Goal: Transaction & Acquisition: Purchase product/service

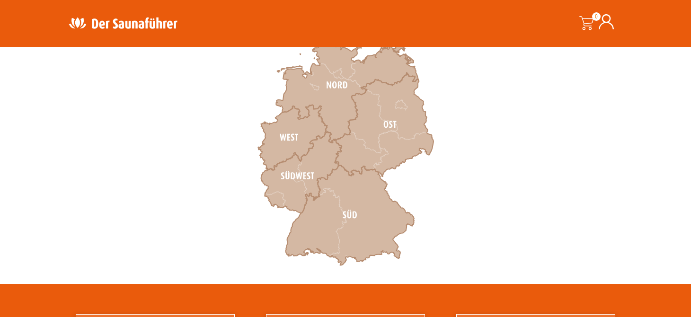
scroll to position [331, 0]
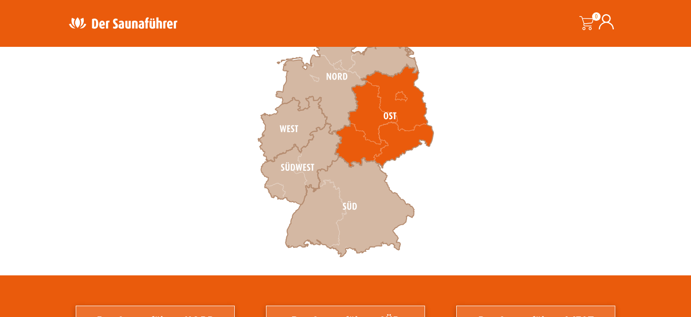
click at [377, 111] on icon at bounding box center [384, 116] width 98 height 104
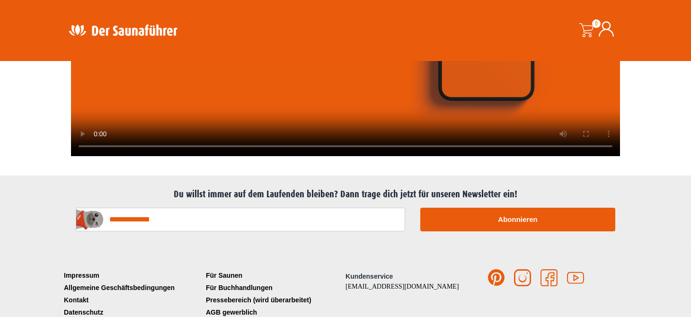
scroll to position [2250, 0]
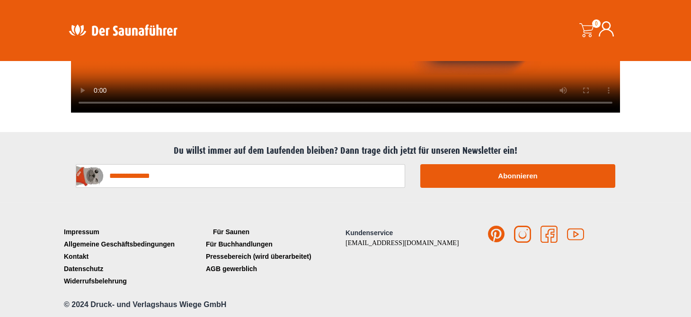
click at [226, 229] on link "Für Saunen" at bounding box center [275, 232] width 142 height 12
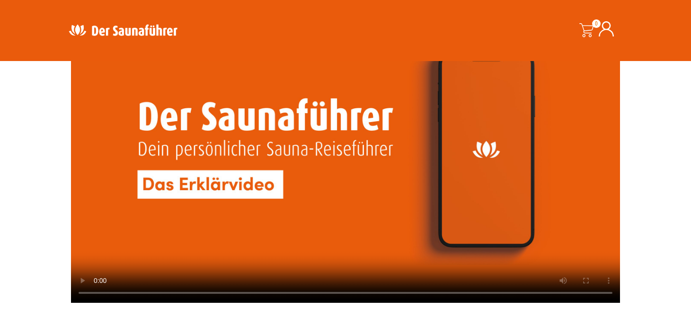
scroll to position [2061, 0]
